Goal: Task Accomplishment & Management: Use online tool/utility

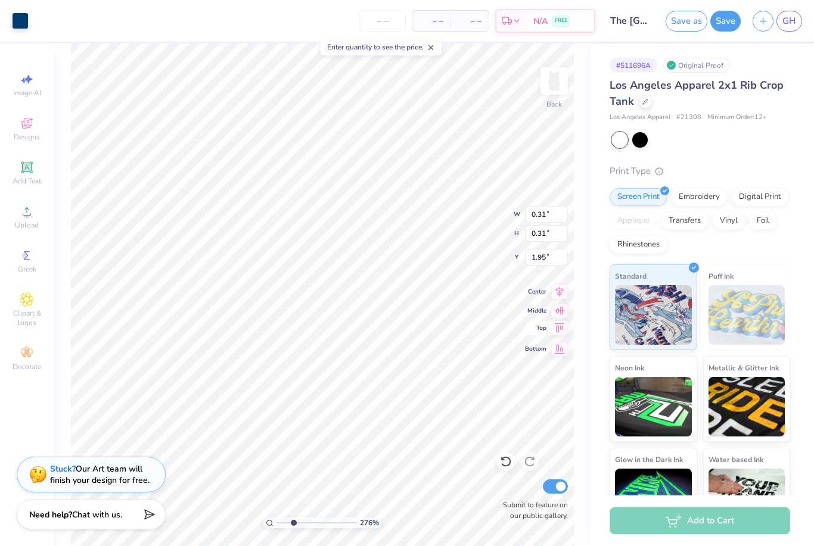
type input "2.76267971944735"
type input "0.15"
type input "0.17"
type input "2.02"
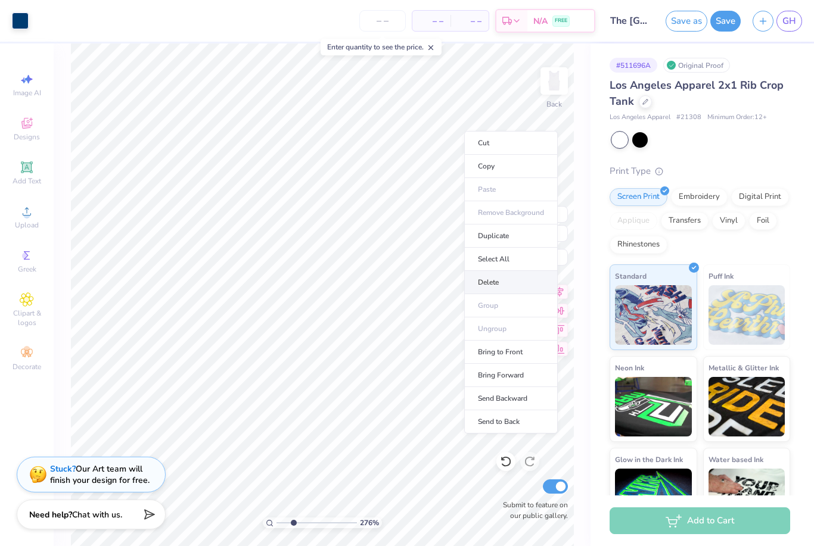
click at [503, 287] on li "Delete" at bounding box center [511, 282] width 94 height 23
click at [494, 287] on li "Delete" at bounding box center [513, 283] width 94 height 23
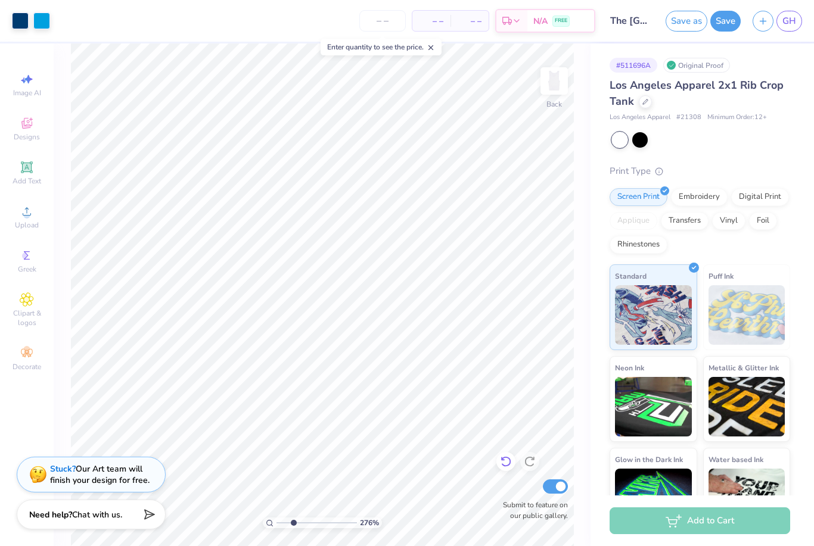
click at [509, 471] on div at bounding box center [505, 461] width 19 height 19
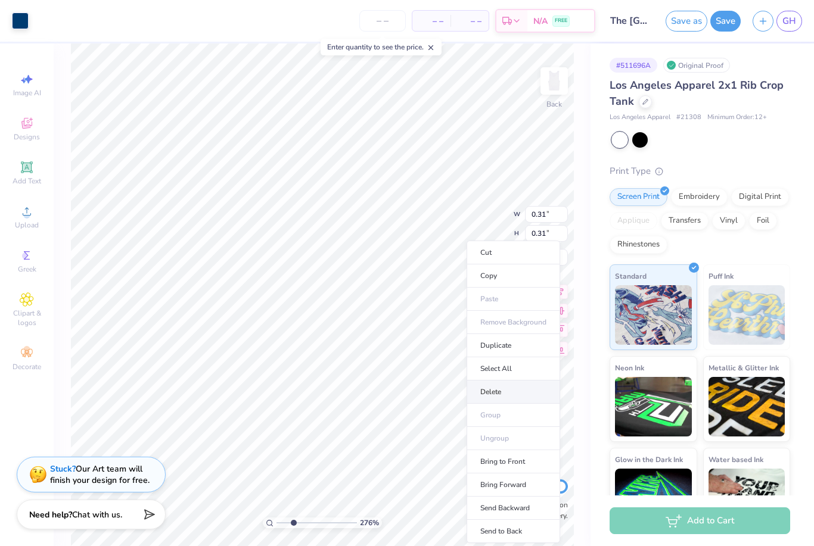
click at [490, 396] on li "Delete" at bounding box center [513, 392] width 94 height 23
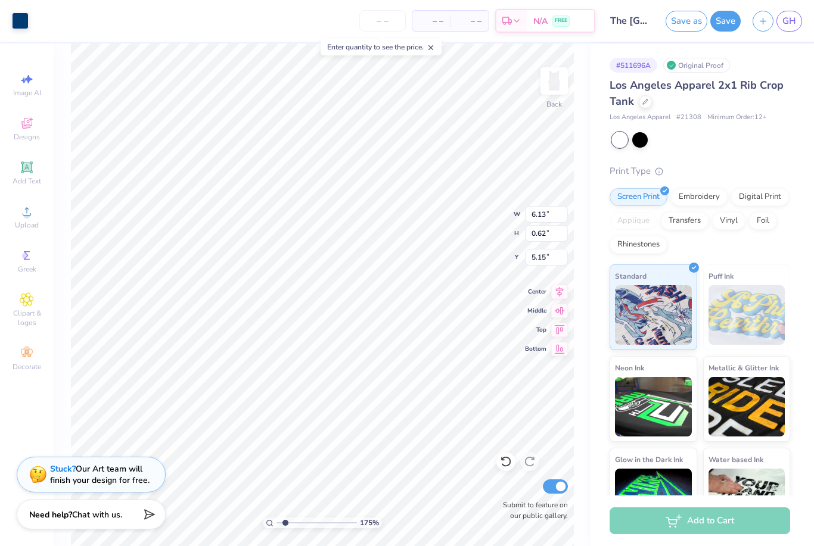
type input "1.74631787901152"
type input "5.45"
type input "0.56"
click at [505, 461] on icon at bounding box center [506, 462] width 12 height 12
type input "1.74631787901152"
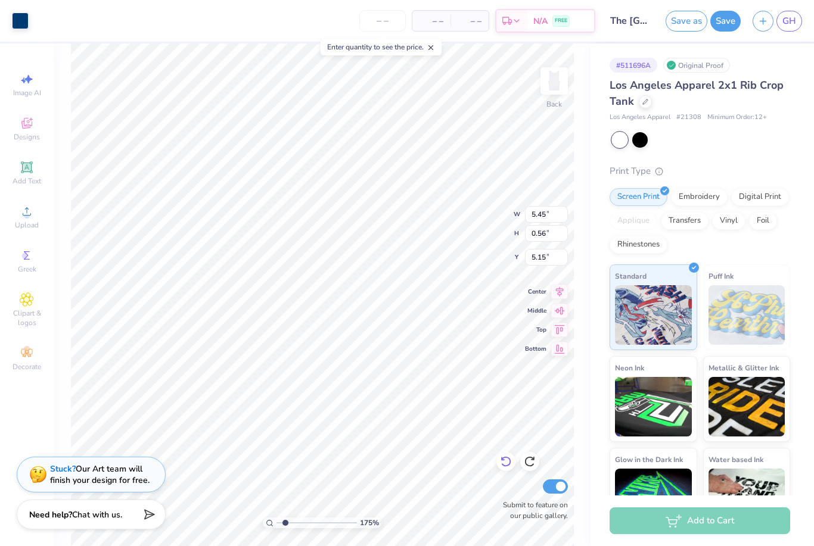
type input "6.13"
type input "0.62"
click at [501, 462] on icon at bounding box center [506, 462] width 12 height 12
click at [505, 461] on icon at bounding box center [506, 462] width 12 height 12
click at [502, 464] on icon at bounding box center [506, 462] width 12 height 12
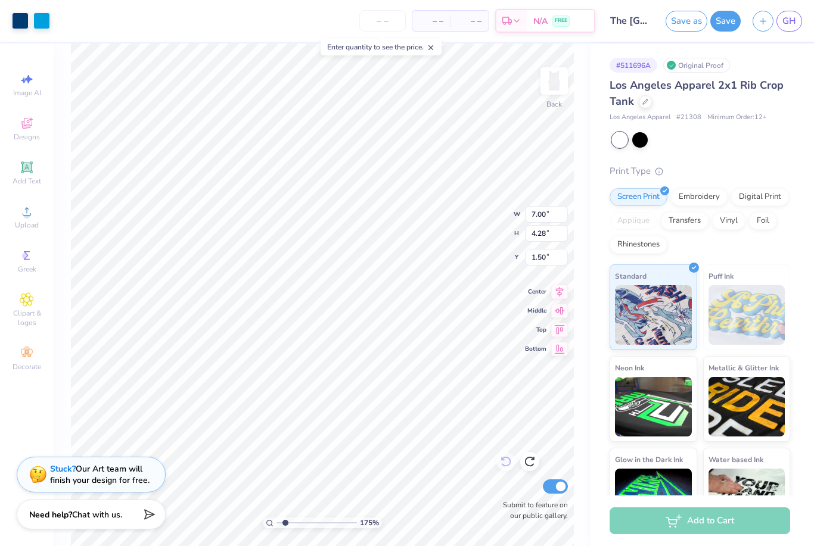
type input "1.74631787901152"
type input "5.54"
type input "3.39"
type input "2.39"
type input "1.74631787901152"
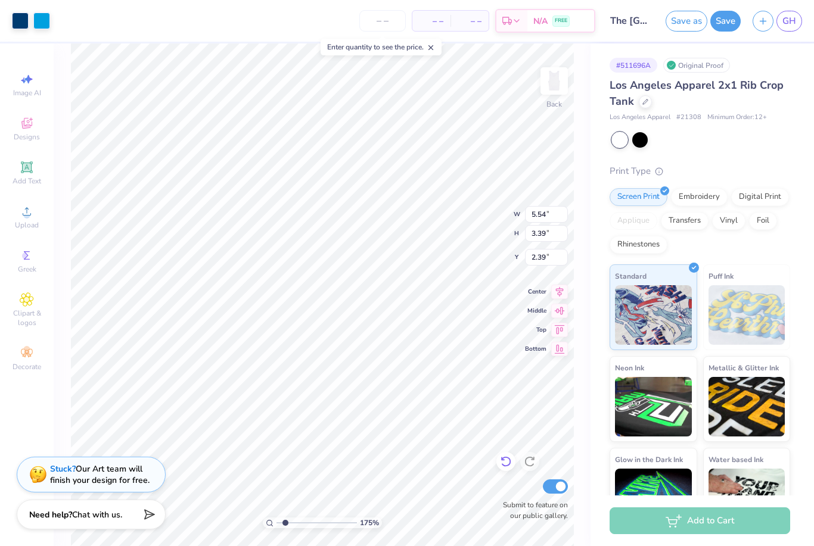
type input "1.40"
type input "1.74631787901152"
type input "1.11"
type input "1.74631787901152"
type input "4.39"
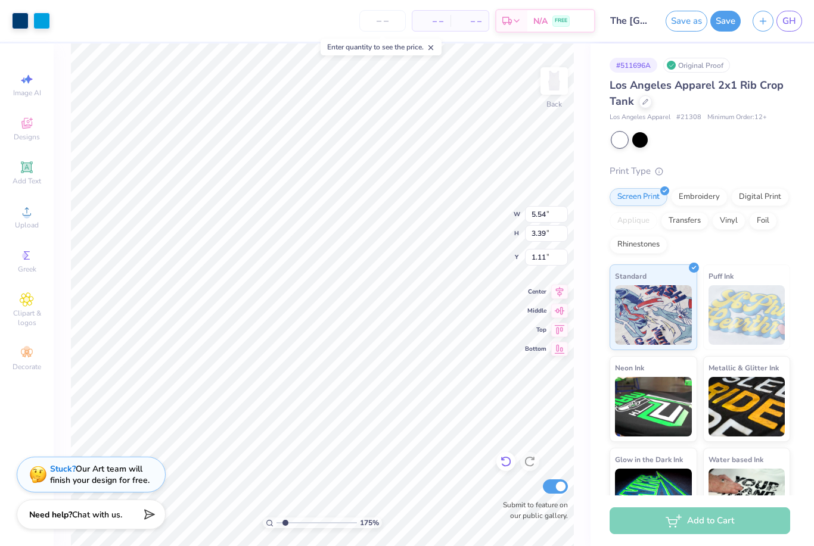
type input "2.68"
type input "1.74631787901152"
type input "1.72"
type input "1.74631787901152"
type input "5.05"
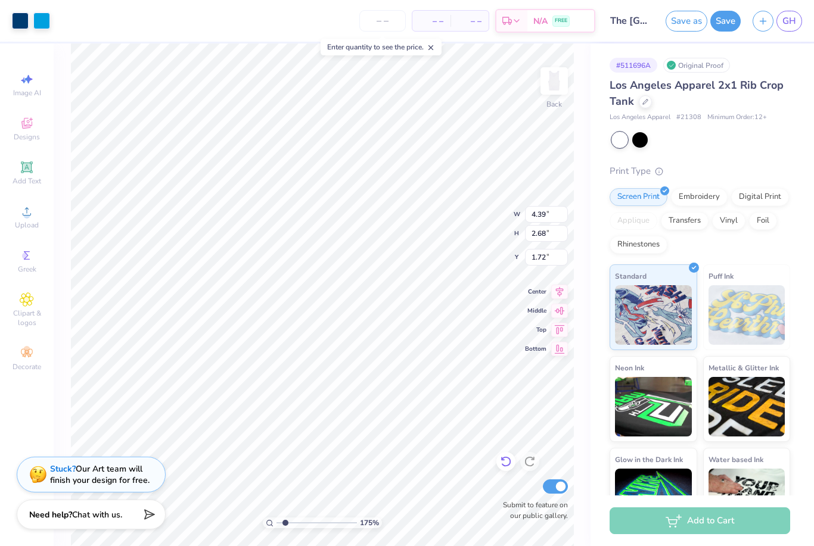
type input "3.09"
type input "1.73"
type input "1.74631787901152"
type input "1.57"
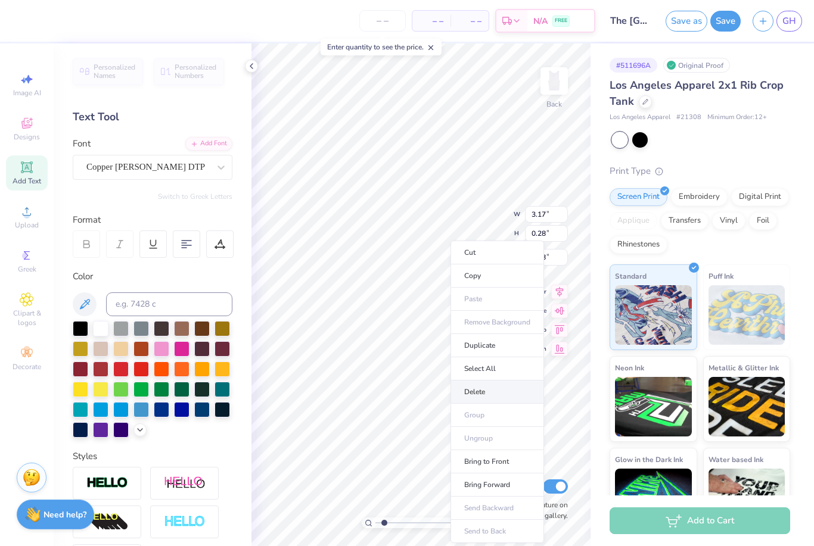
click at [471, 391] on li "Delete" at bounding box center [497, 392] width 94 height 23
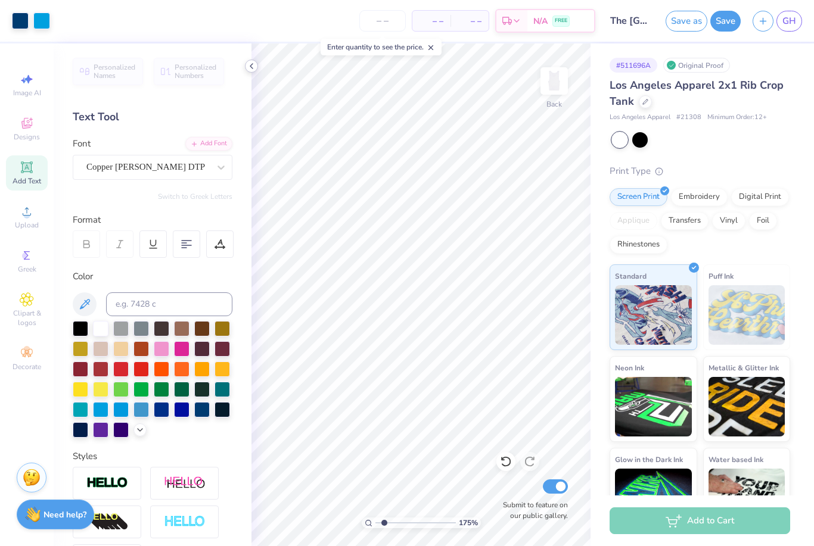
click at [252, 60] on div at bounding box center [251, 66] width 13 height 13
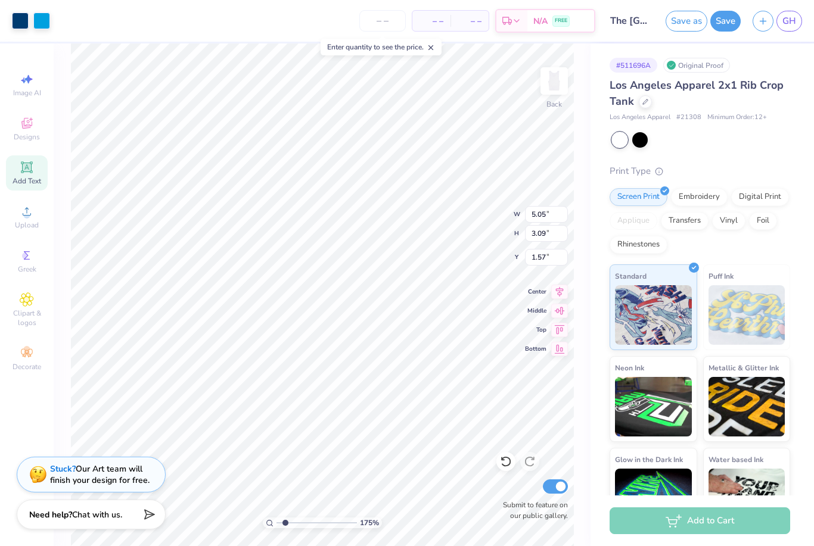
type input "1.74631787901152"
type input "1.93"
type input "1.74631787901152"
type input "1.79"
type input "2.95278218836637"
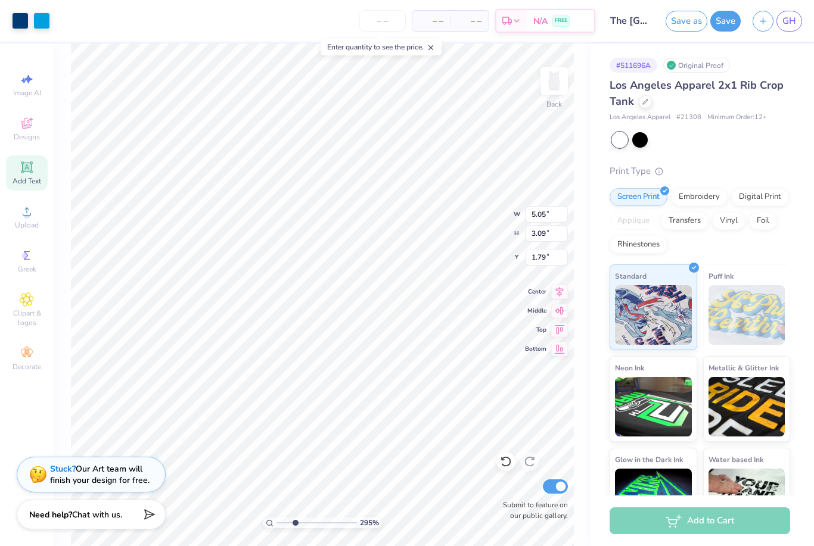
type input "1.83"
type input "2.95278218836637"
type input "4.26"
click at [503, 461] on icon at bounding box center [506, 462] width 12 height 12
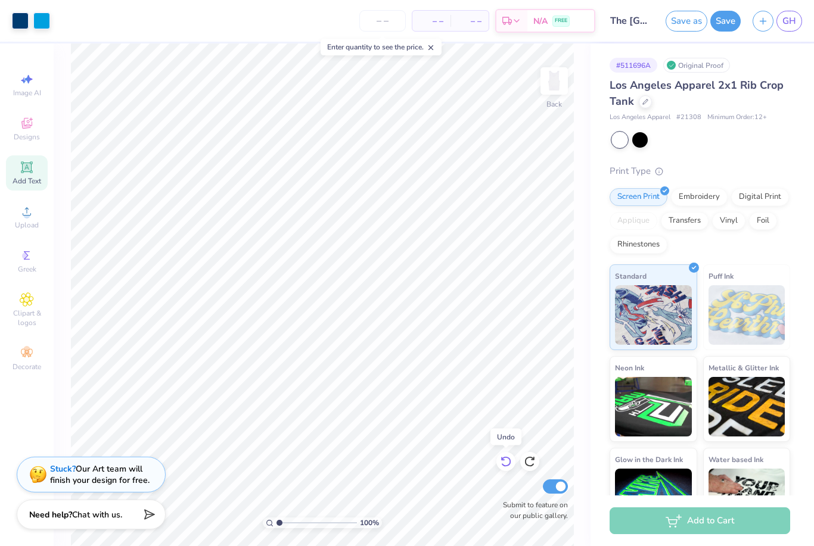
click at [502, 464] on icon at bounding box center [506, 462] width 12 height 12
type input "2.34985329469025"
type input "2.67"
type input "1.18601162763741"
type input "4.86"
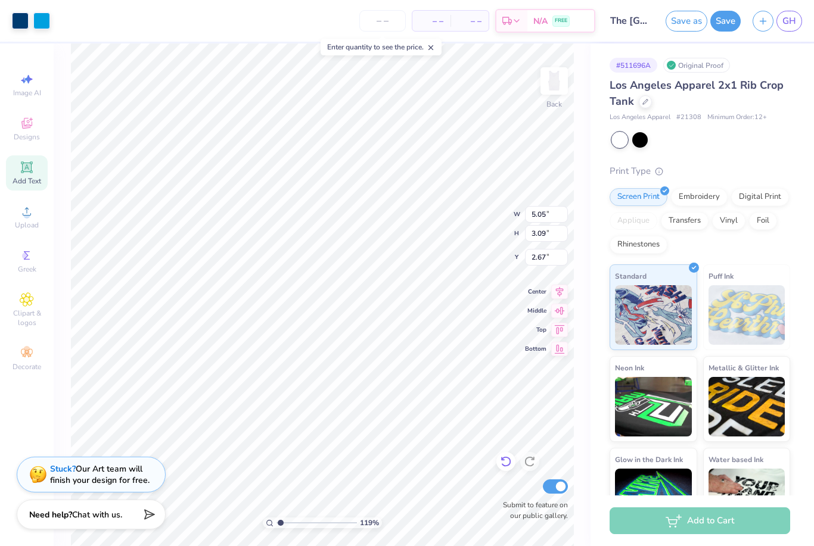
type input "2.97"
type input "2.79"
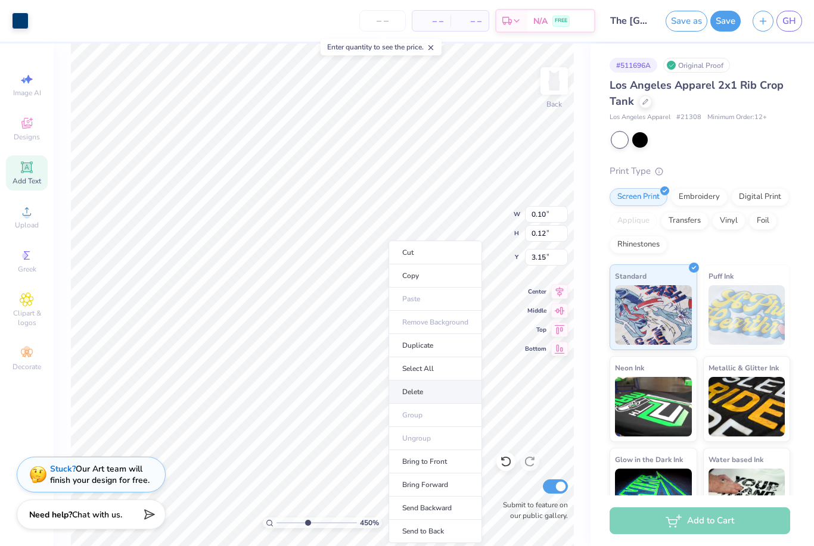
click at [405, 391] on li "Delete" at bounding box center [435, 392] width 94 height 23
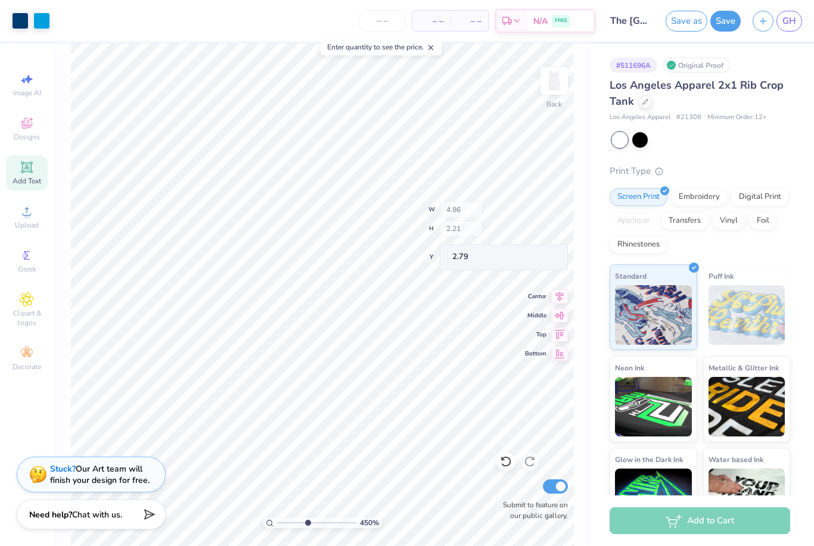
type input "4.49901487754591"
type input "0.22"
type input "3.10"
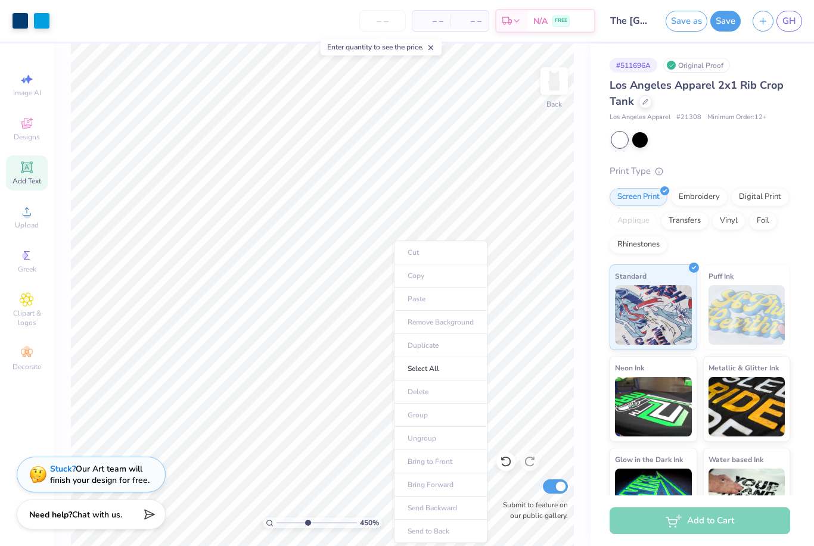
click at [394, 273] on ul "Cut Copy Paste Remove Background Duplicate Select All Delete Group Ungroup Brin…" at bounding box center [441, 392] width 94 height 303
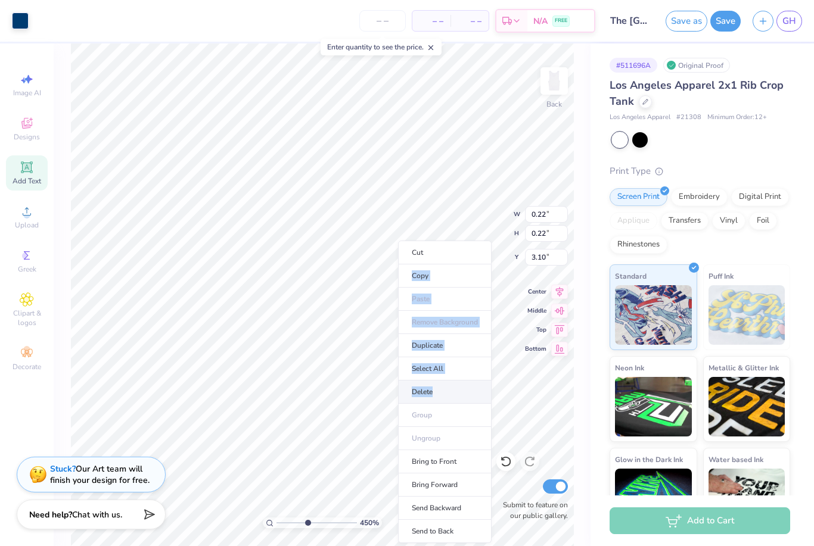
click at [434, 394] on li "Delete" at bounding box center [445, 392] width 94 height 23
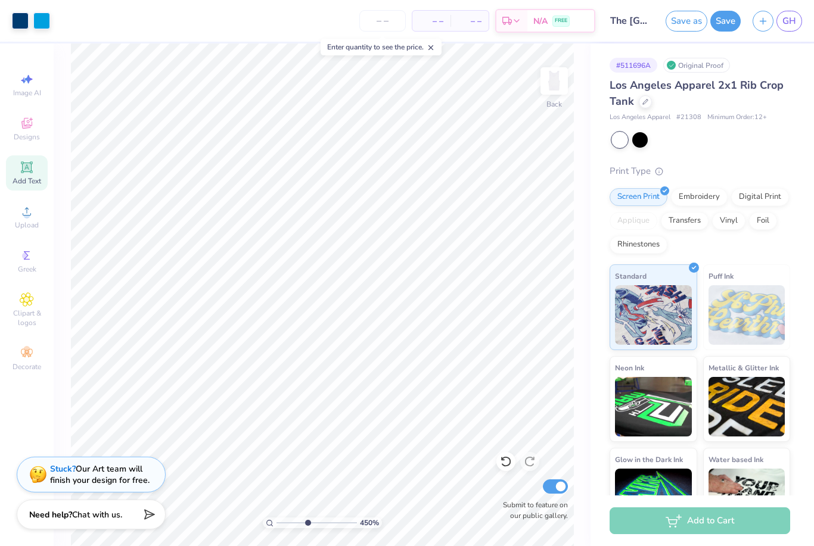
click at [583, 275] on div "450 % Back Submit to feature on our public gallery." at bounding box center [322, 294] width 537 height 503
click at [598, 234] on div "# 511696A Original Proof Los Angeles Apparel 2x1 Rib Crop Tank Los Angeles Appa…" at bounding box center [701, 288] width 223 height 490
click at [596, 206] on div "# 511696A Original Proof Los Angeles Apparel 2x1 Rib Crop Tank Los Angeles Appa…" at bounding box center [701, 288] width 223 height 490
click at [626, 21] on input "The [GEOGRAPHIC_DATA][US_STATE] : [PERSON_NAME]" at bounding box center [630, 21] width 58 height 24
click at [635, 19] on input "The [GEOGRAPHIC_DATA][US_STATE] : [PERSON_NAME]" at bounding box center [630, 21] width 58 height 24
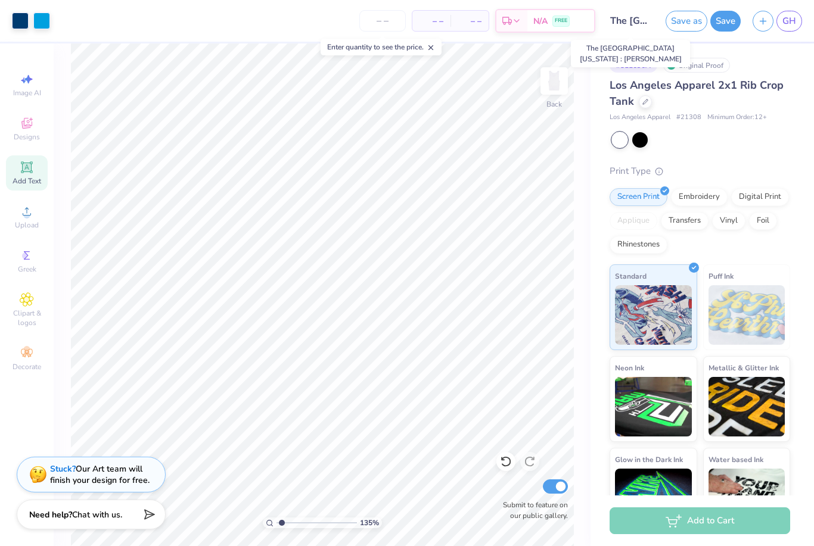
click at [635, 19] on input "The [GEOGRAPHIC_DATA][US_STATE] : [PERSON_NAME]" at bounding box center [630, 21] width 58 height 24
drag, startPoint x: 623, startPoint y: 8, endPoint x: -1, endPoint y: -1, distance: 623.8
click at [0, 0] on html "Art colors – – Per Item – – Total Est. Delivery N/A FREE Design Title The [GEOG…" at bounding box center [407, 273] width 814 height 546
click at [620, 23] on input "The [GEOGRAPHIC_DATA][US_STATE] : [PERSON_NAME]" at bounding box center [630, 21] width 58 height 24
click at [716, 18] on button "Save" at bounding box center [725, 19] width 30 height 21
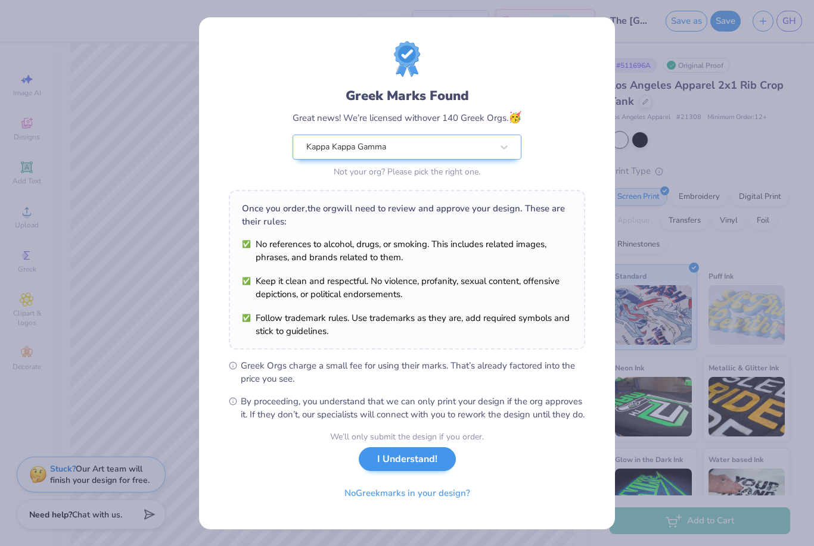
click at [428, 472] on button "I Understand!" at bounding box center [407, 459] width 97 height 24
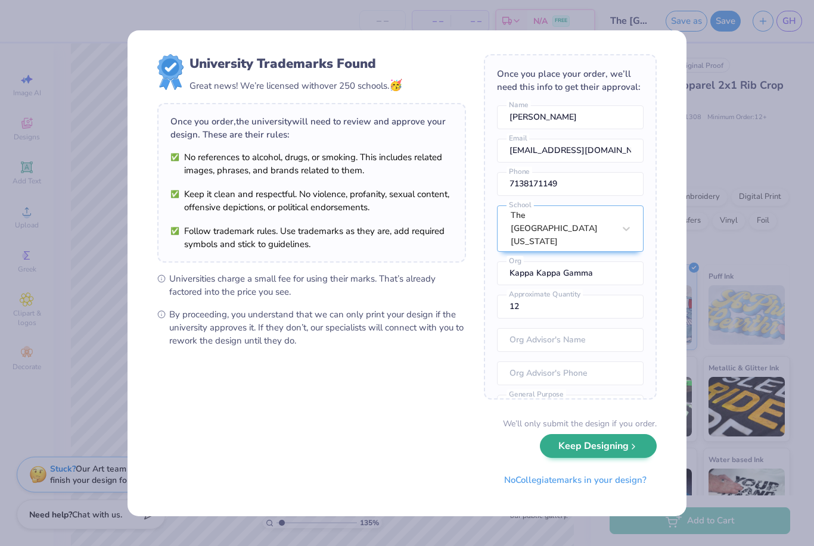
click at [615, 451] on button "Keep Designing" at bounding box center [598, 446] width 117 height 24
type input "1.35259029668463"
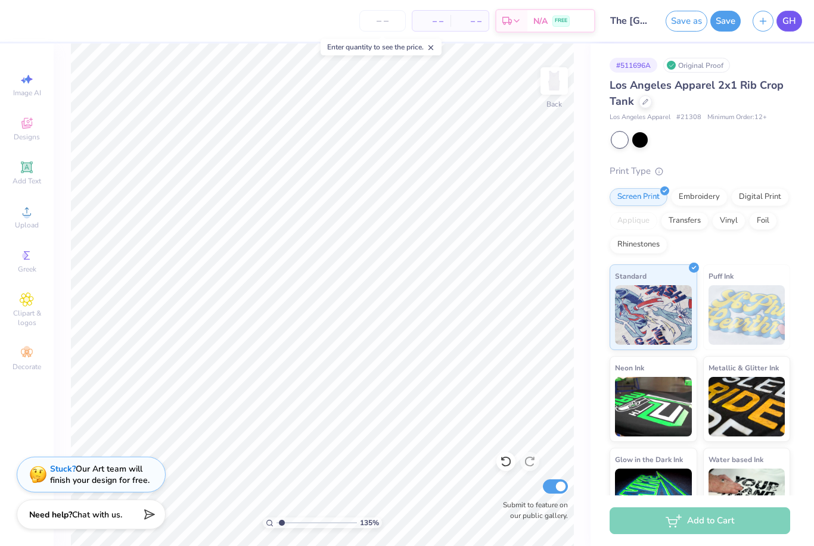
click at [782, 14] on link "GH" at bounding box center [789, 21] width 26 height 21
